Goal: Check status

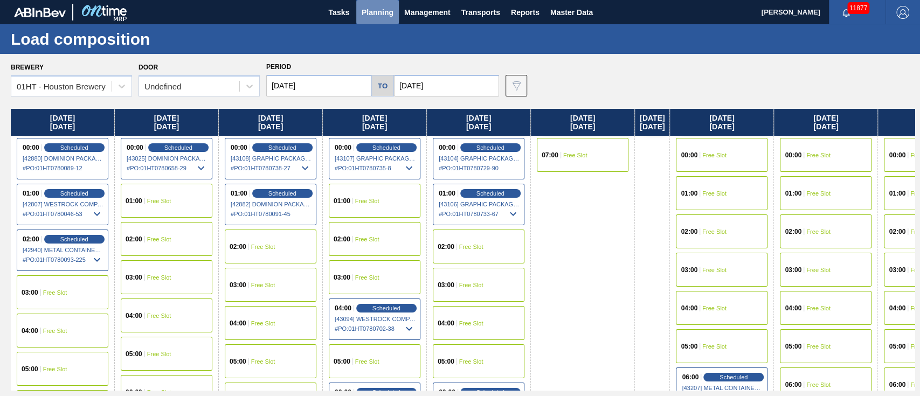
click at [374, 6] on span "Planning" at bounding box center [378, 12] width 32 height 13
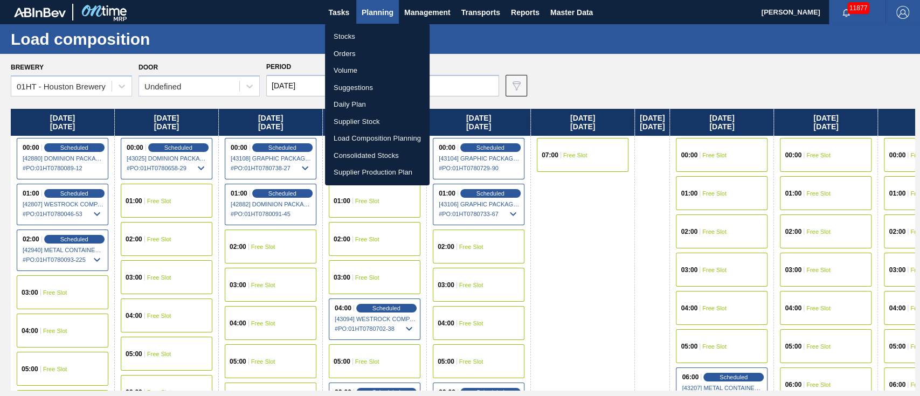
click at [353, 33] on li "Stocks" at bounding box center [377, 36] width 105 height 17
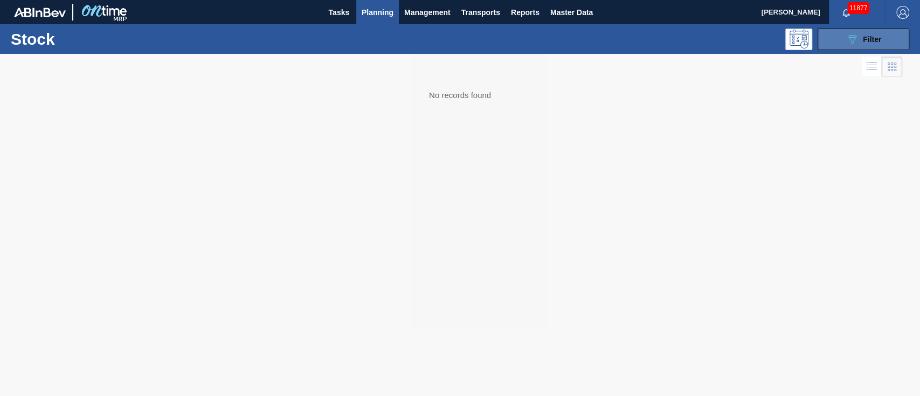
click at [862, 36] on div "089F7B8B-B2A5-4AFE-B5C0-19BA573D28AC Filter" at bounding box center [863, 39] width 36 height 13
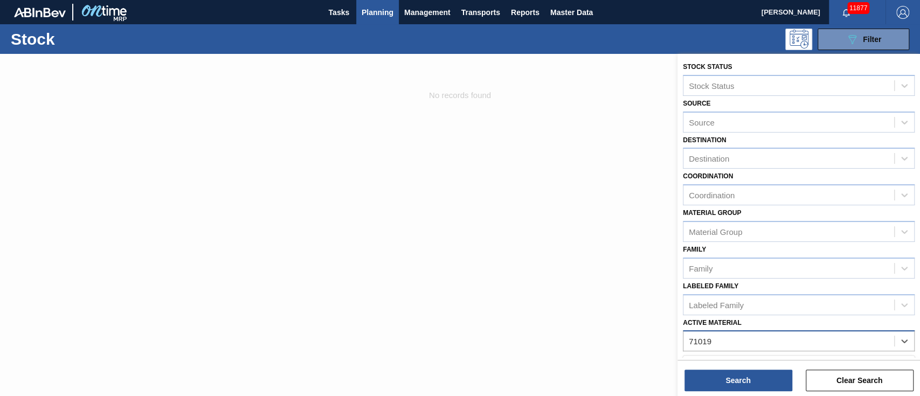
type Material "710194"
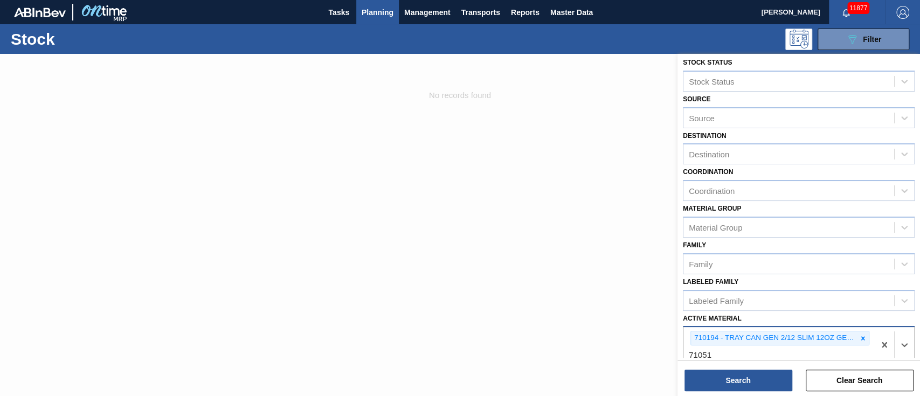
type Material "710510"
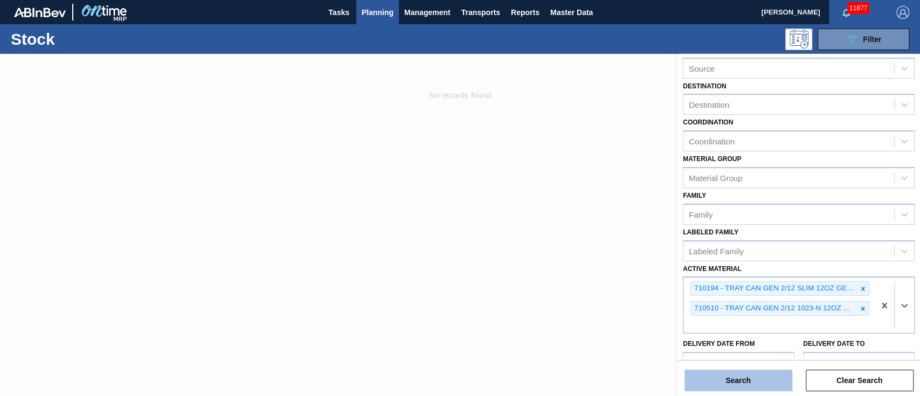
scroll to position [77, 0]
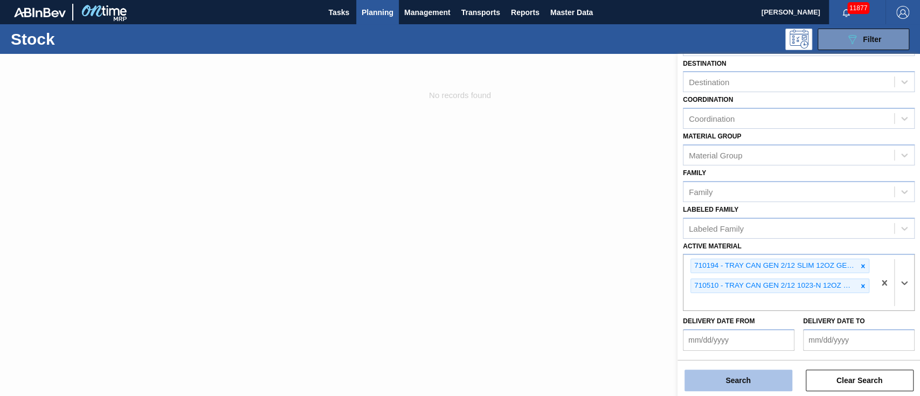
click at [722, 372] on button "Search" at bounding box center [738, 381] width 108 height 22
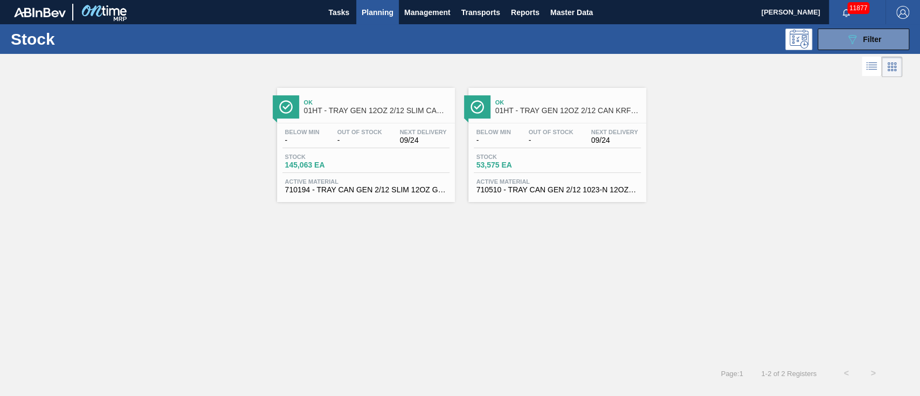
drag, startPoint x: 388, startPoint y: 136, endPoint x: 393, endPoint y: 133, distance: 5.5
click at [388, 136] on div "Below Min - Out Of Stock - Next Delivery 09/24" at bounding box center [365, 138] width 167 height 19
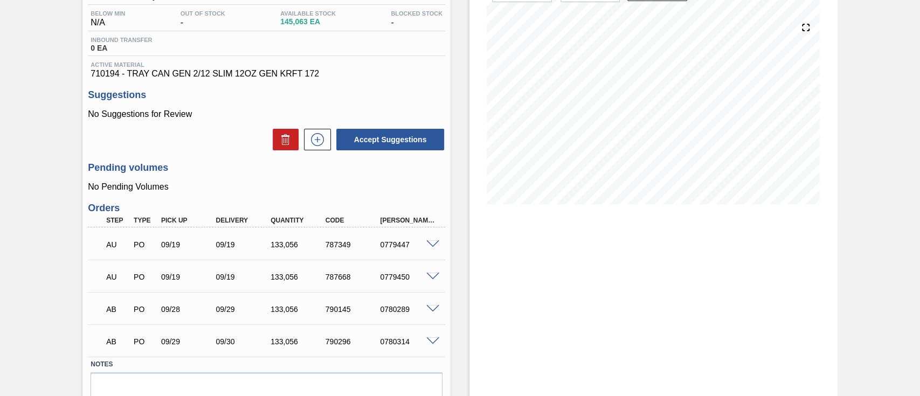
scroll to position [89, 0]
